Goal: Task Accomplishment & Management: Use online tool/utility

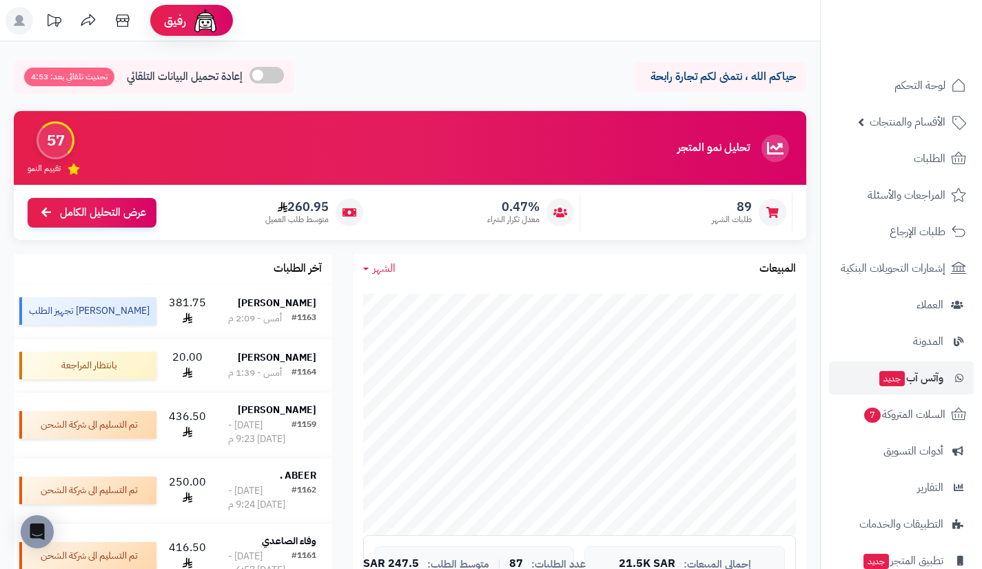
scroll to position [99, 0]
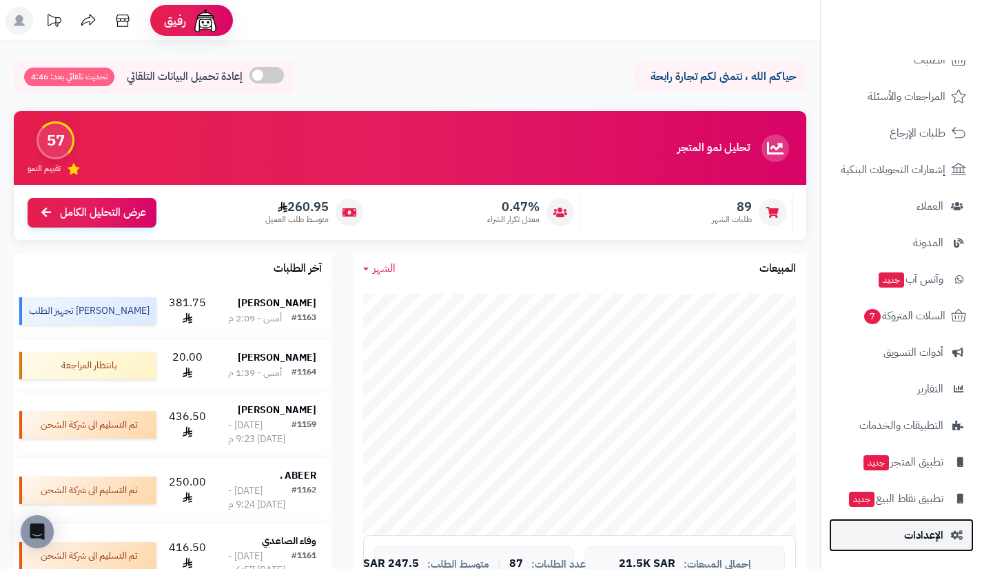
click at [889, 534] on link "الإعدادات" at bounding box center [901, 534] width 145 height 33
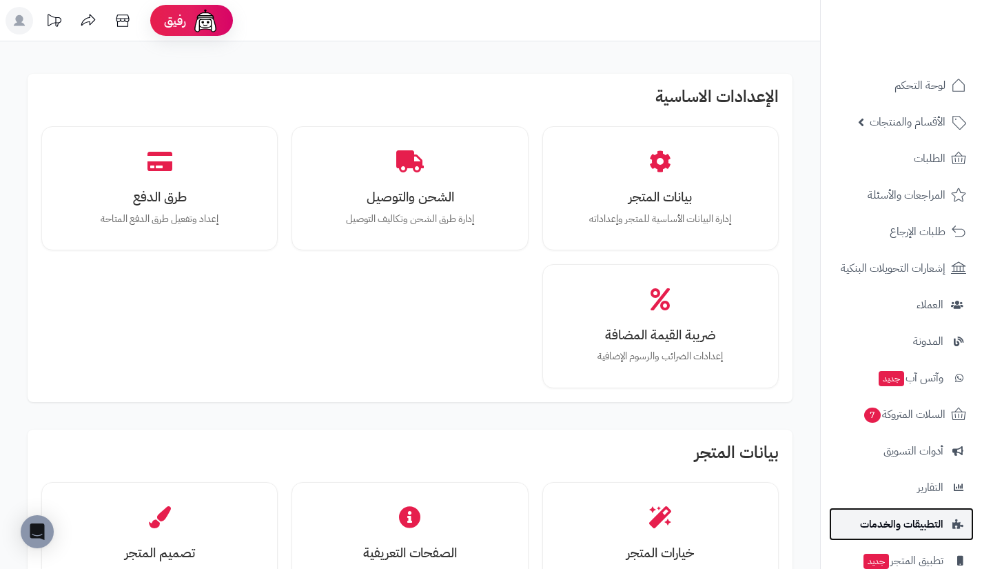
click at [893, 522] on span "التطبيقات والخدمات" at bounding box center [901, 523] width 83 height 19
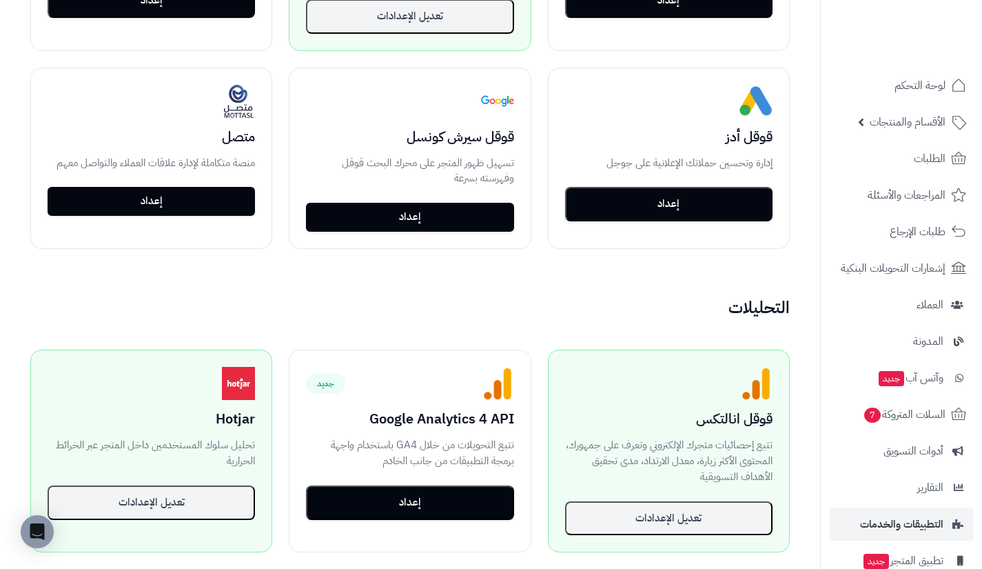
scroll to position [664, 0]
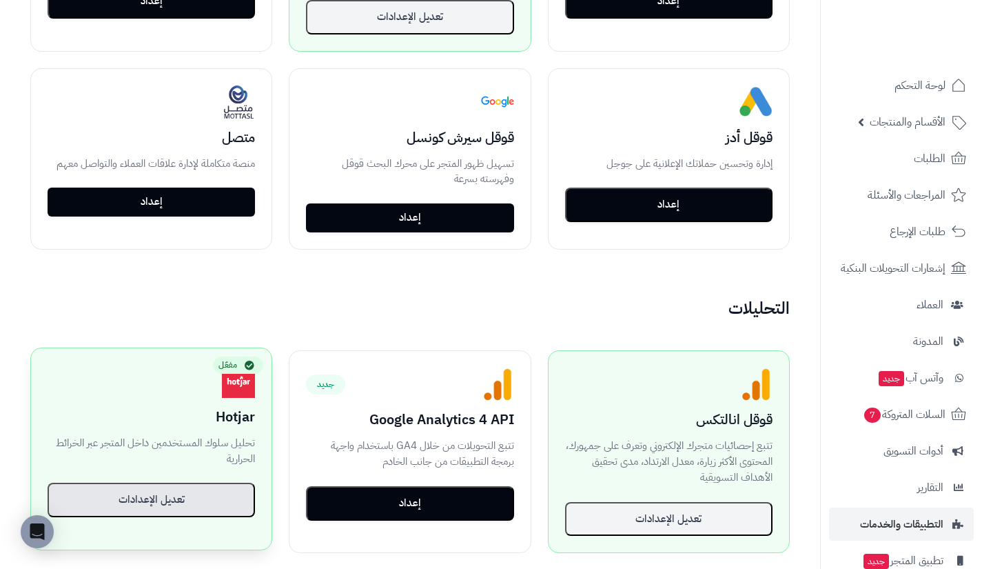
click at [238, 494] on button "تعديل الإعدادات" at bounding box center [151, 499] width 207 height 34
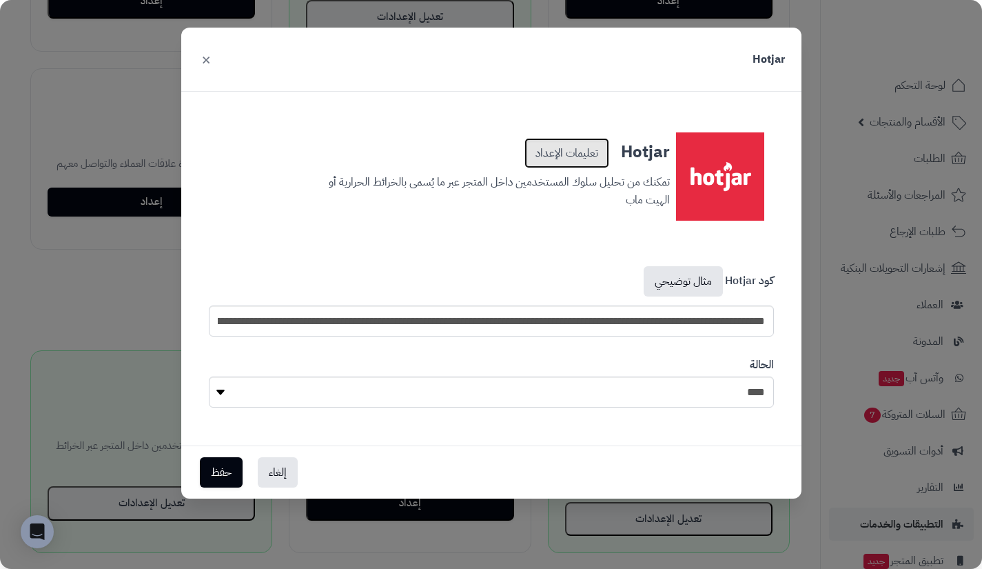
click at [546, 150] on link "تعليمات الإعداد" at bounding box center [566, 153] width 85 height 30
click at [207, 59] on button "×" at bounding box center [206, 58] width 17 height 30
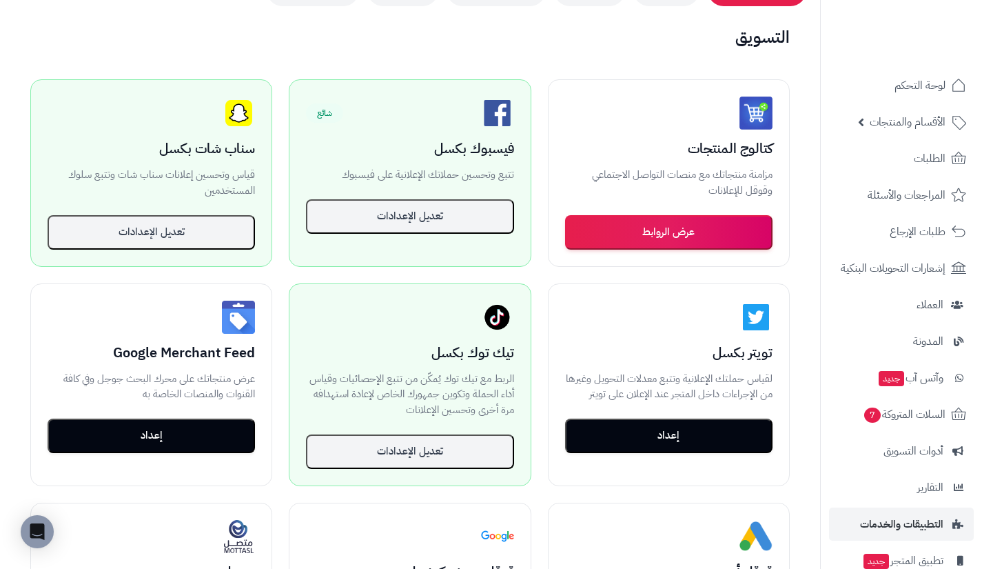
scroll to position [0, 0]
